Goal: Information Seeking & Learning: Learn about a topic

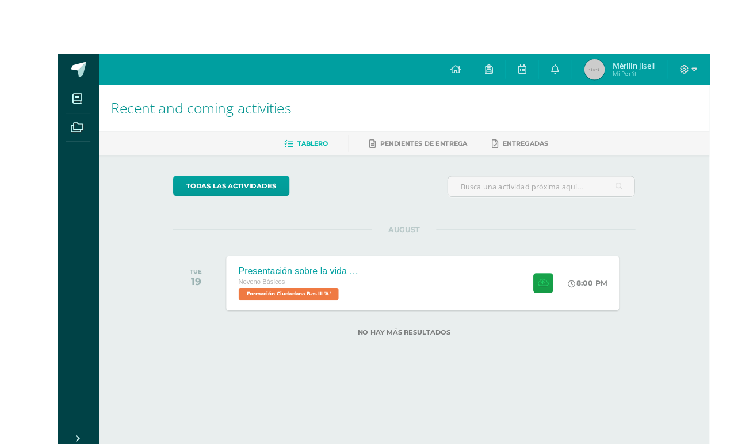
scroll to position [0, 3]
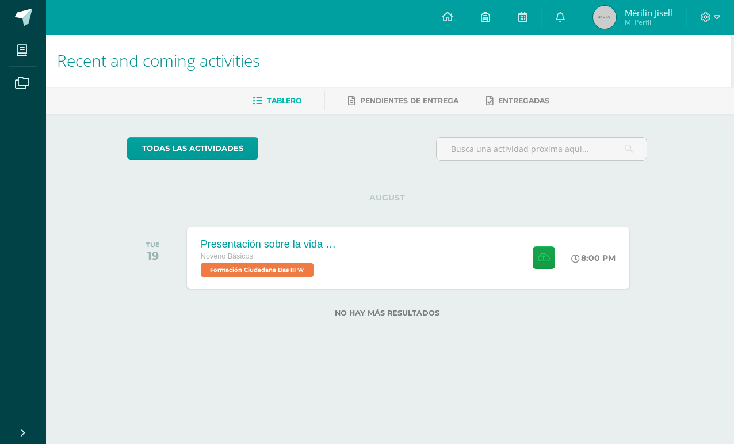
click at [558, 15] on icon at bounding box center [560, 17] width 9 height 10
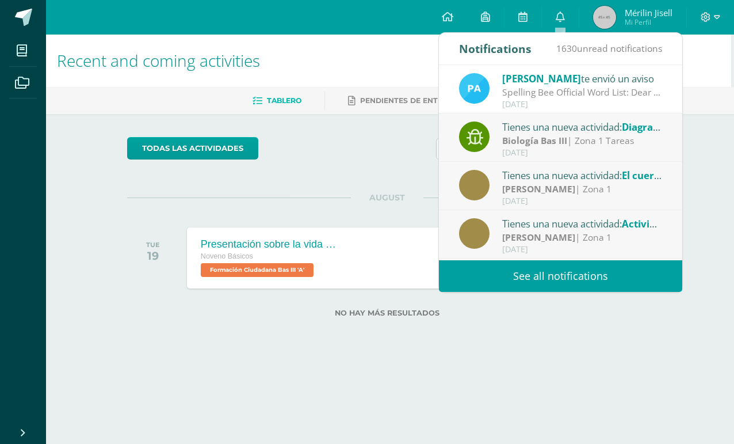
click at [556, 17] on icon at bounding box center [560, 17] width 9 height 10
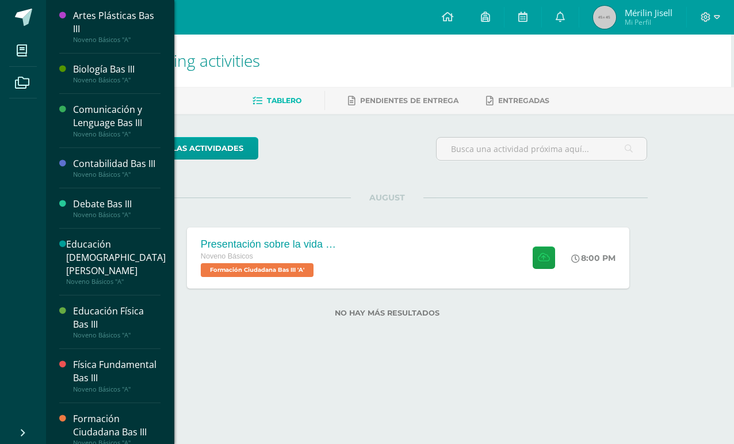
click at [21, 53] on icon at bounding box center [22, 51] width 10 height 12
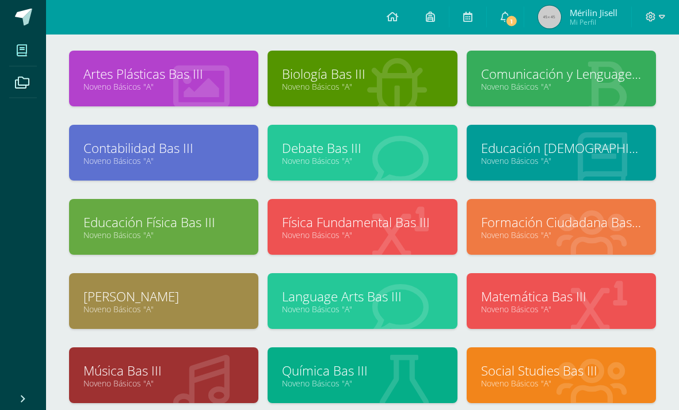
scroll to position [61, 0]
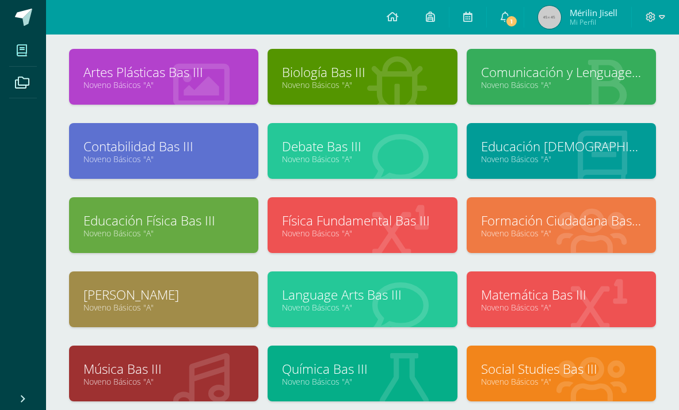
click at [502, 367] on link "Social Studies Bas III" at bounding box center [561, 369] width 161 height 18
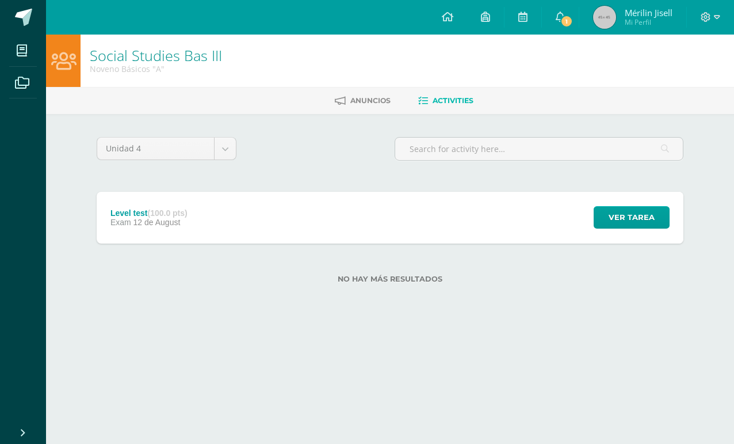
click at [133, 209] on div "Level test (100.0 pts)" at bounding box center [148, 212] width 77 height 9
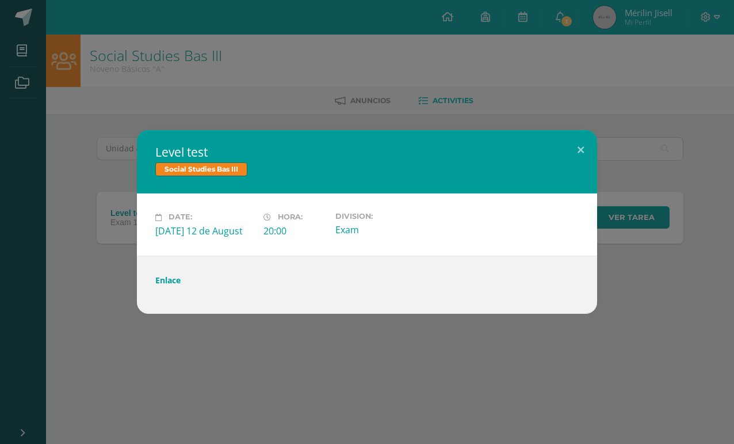
click at [169, 283] on link "Enlace" at bounding box center [167, 279] width 25 height 11
click at [586, 153] on button at bounding box center [580, 149] width 33 height 39
